Goal: Check status: Check status

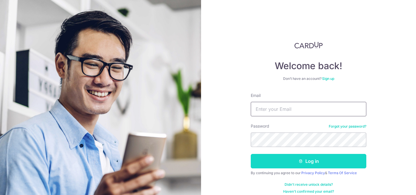
type input "[EMAIL_ADDRESS][DOMAIN_NAME]"
click at [282, 163] on button "Log in" at bounding box center [309, 161] width 116 height 14
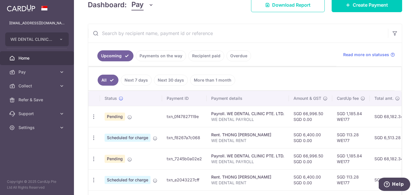
scroll to position [85, 0]
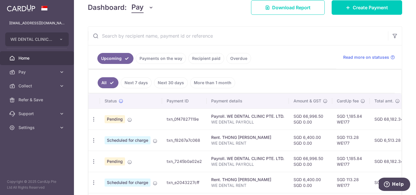
click at [213, 59] on link "Recipient paid" at bounding box center [207, 58] width 36 height 11
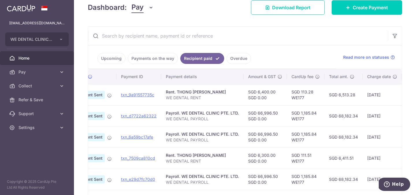
scroll to position [0, 27]
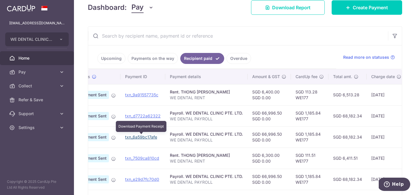
click at [136, 137] on link "txn_6a59bc17afe" at bounding box center [141, 136] width 32 height 5
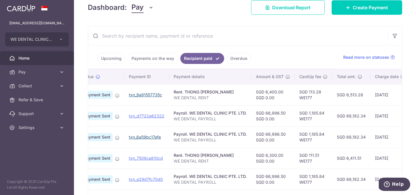
scroll to position [0, 0]
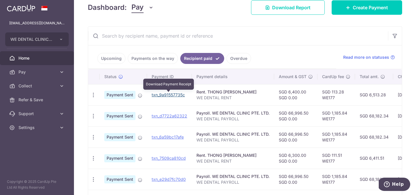
click at [165, 94] on link "txn_9a91557735c" at bounding box center [168, 94] width 33 height 5
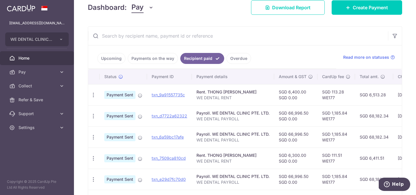
scroll to position [85, 0]
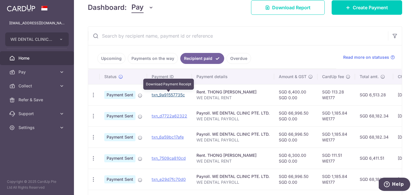
click at [170, 95] on link "txn_9a91557735c" at bounding box center [168, 94] width 33 height 5
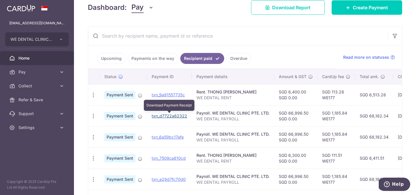
click at [167, 116] on link "txn_d7722a62322" at bounding box center [170, 115] width 36 height 5
